Goal: Task Accomplishment & Management: Complete application form

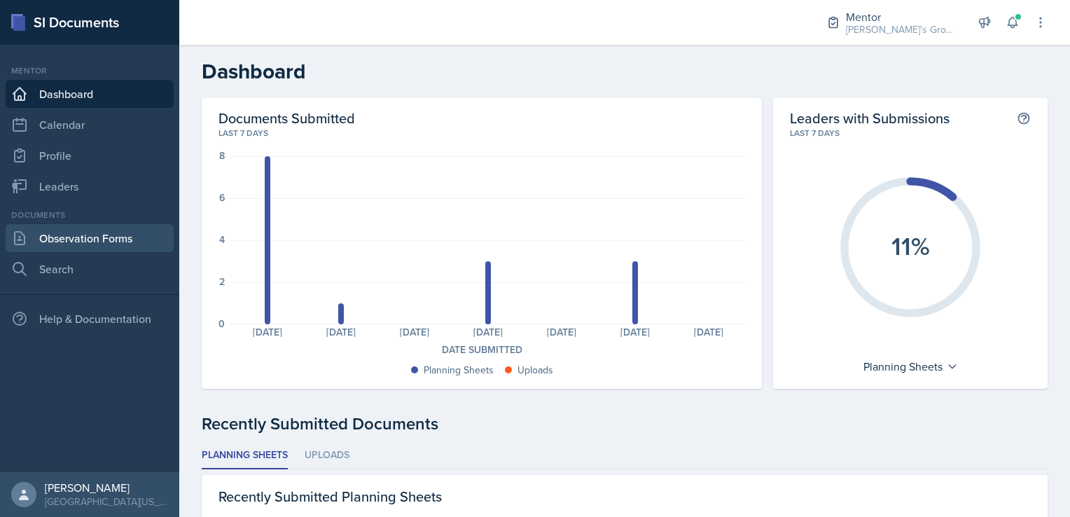
click at [36, 237] on link "Observation Forms" at bounding box center [90, 238] width 168 height 28
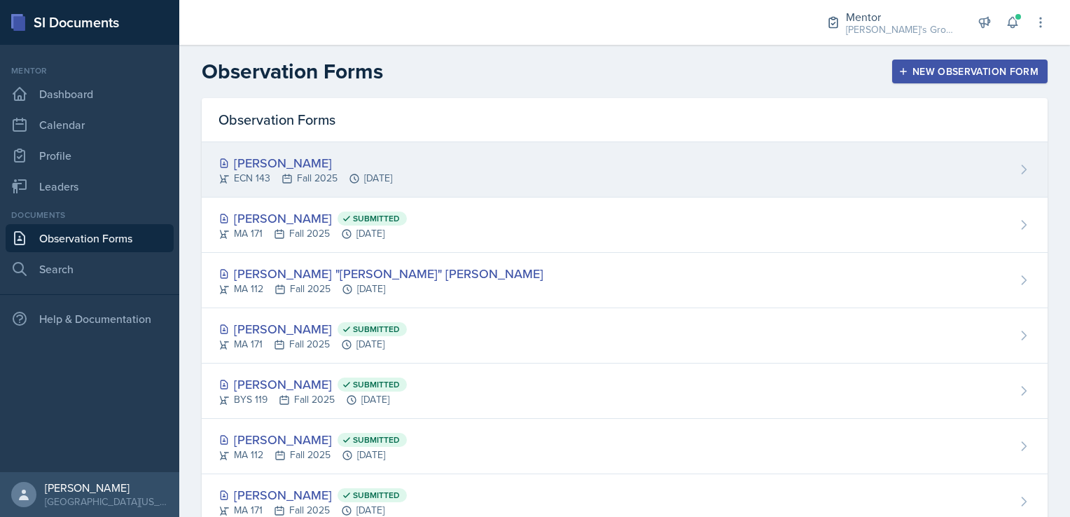
click at [601, 179] on div "[PERSON_NAME] ECN 143 Fall 2025 [DATE]" at bounding box center [625, 169] width 846 height 55
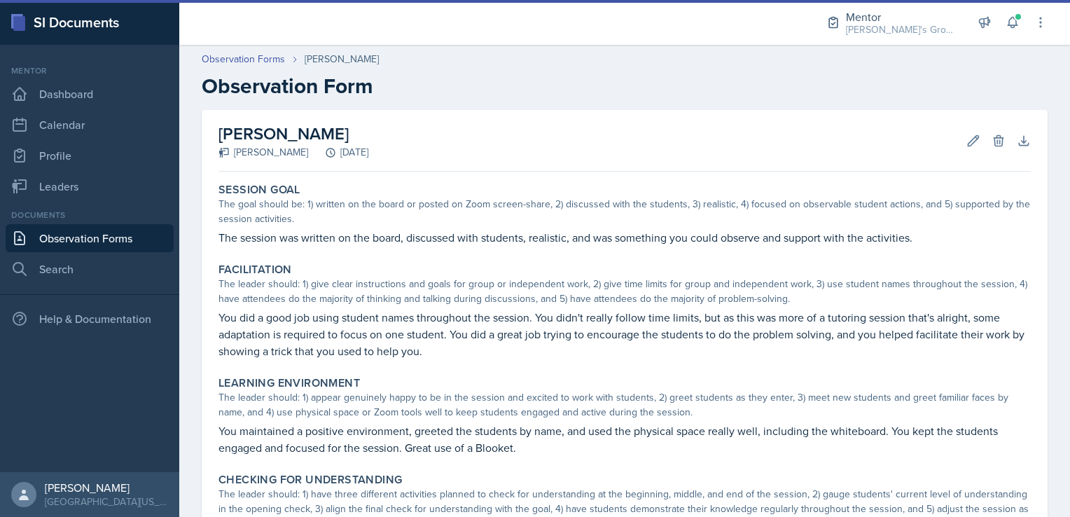
scroll to position [388, 0]
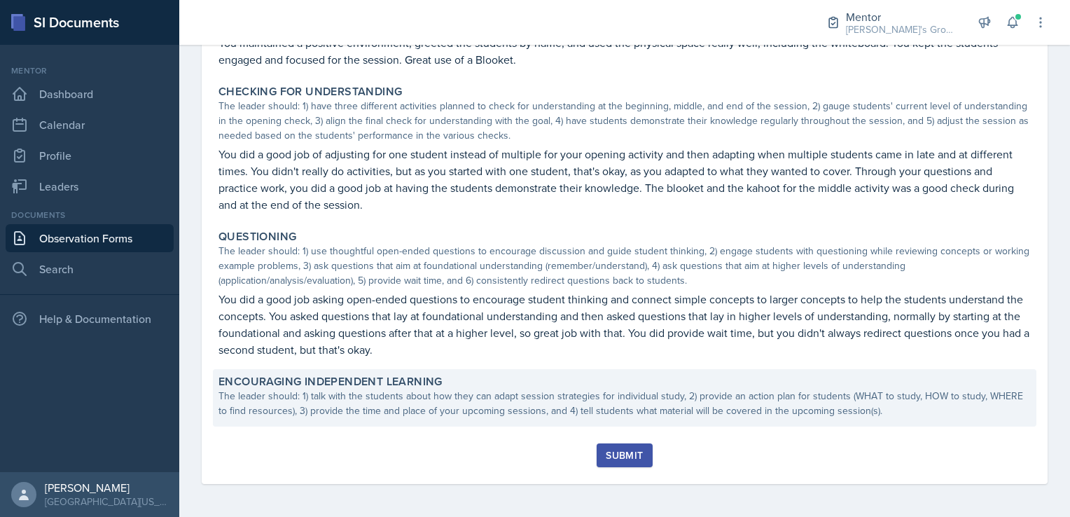
click at [502, 384] on div "Encouraging Independent Learning" at bounding box center [625, 382] width 813 height 14
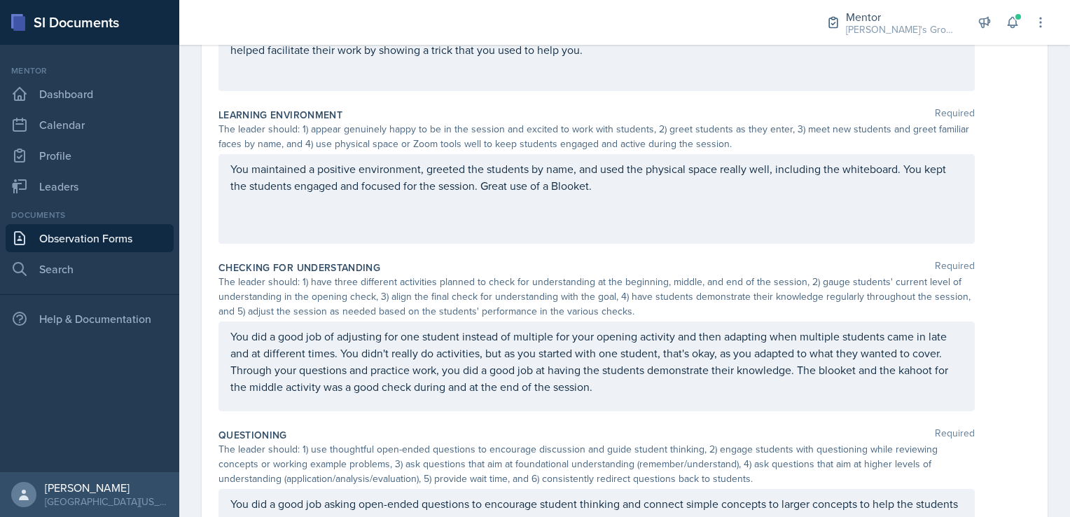
scroll to position [658, 0]
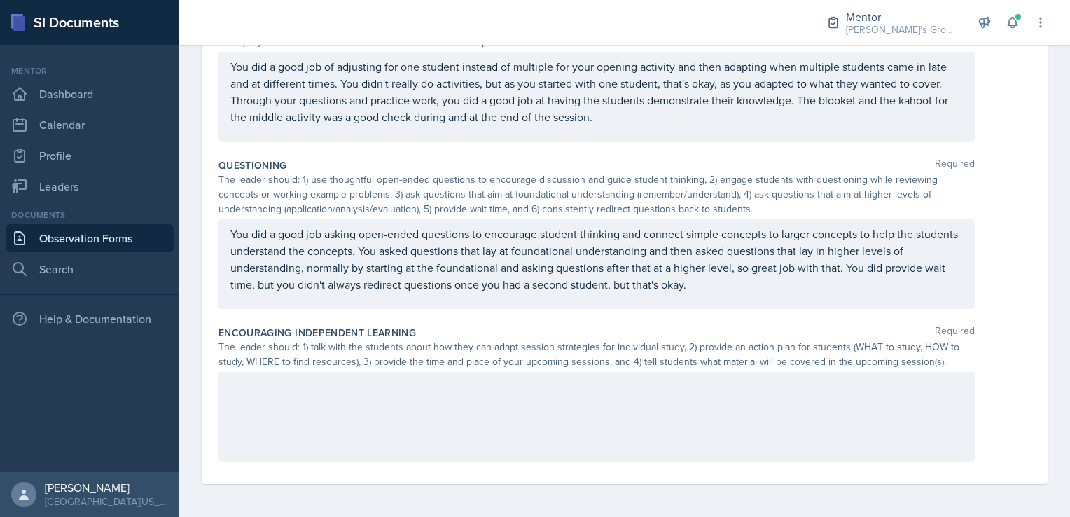
click at [378, 401] on div at bounding box center [597, 417] width 757 height 90
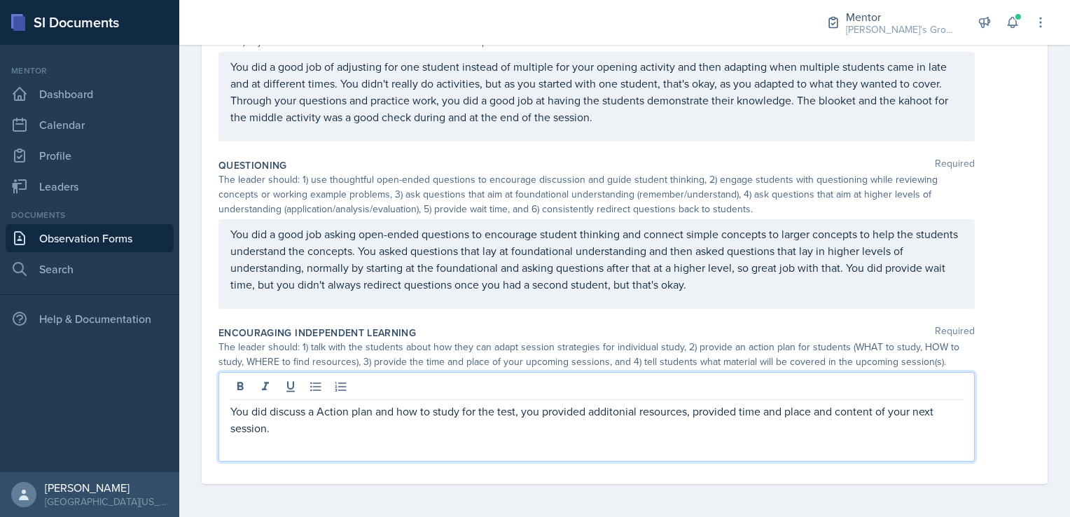
click at [335, 414] on p "You did discuss a Action plan and how to study for the test, you provided addit…" at bounding box center [596, 420] width 733 height 34
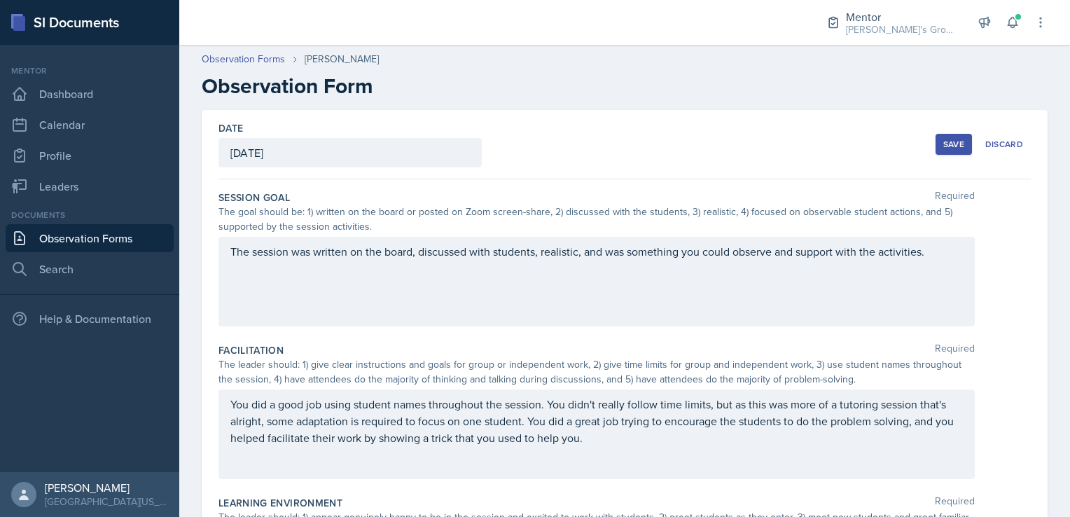
click at [944, 150] on button "Save" at bounding box center [954, 144] width 36 height 21
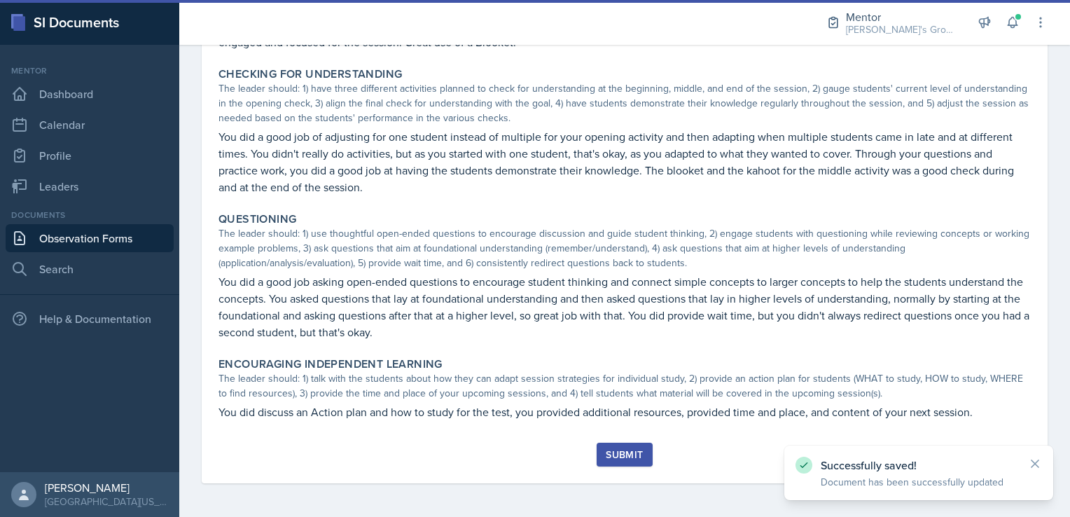
scroll to position [405, 0]
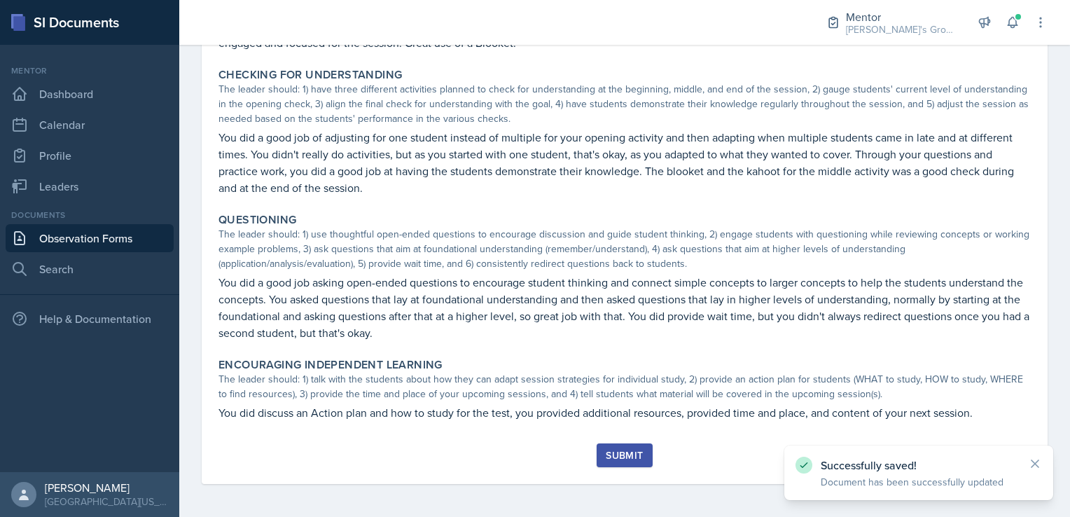
click at [609, 454] on div "Submit" at bounding box center [624, 455] width 37 height 11
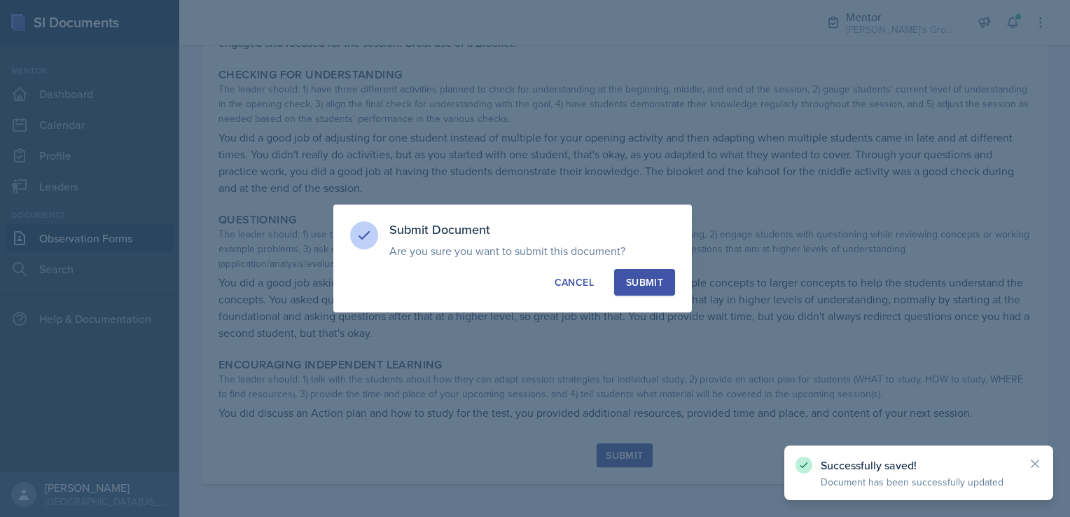
click at [658, 276] on div "Submit" at bounding box center [644, 282] width 37 height 14
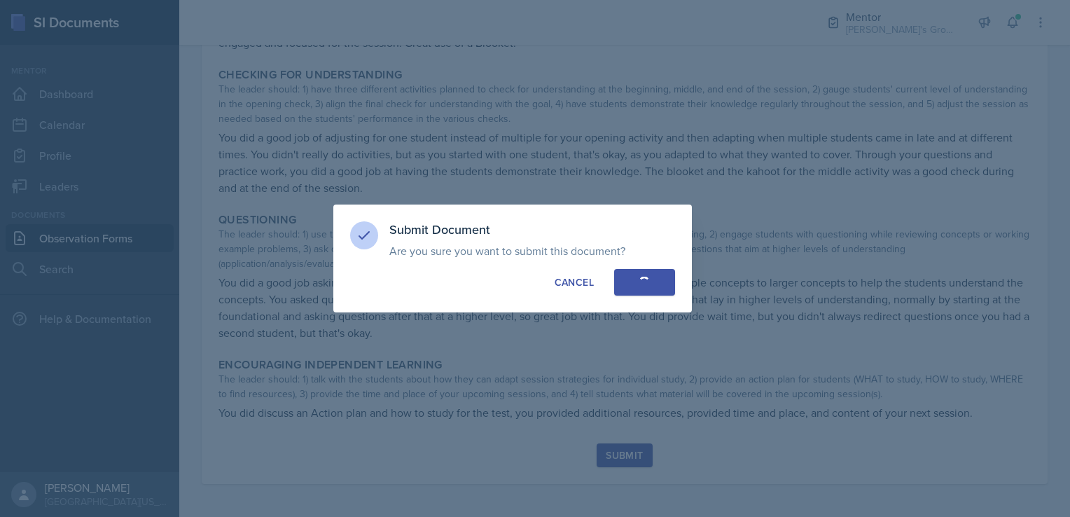
scroll to position [364, 0]
